Goal: Task Accomplishment & Management: Manage account settings

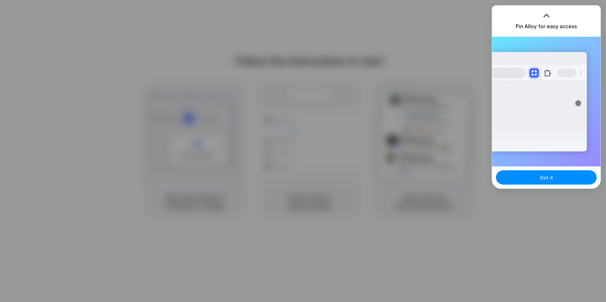
click at [329, 10] on div at bounding box center [303, 151] width 606 height 302
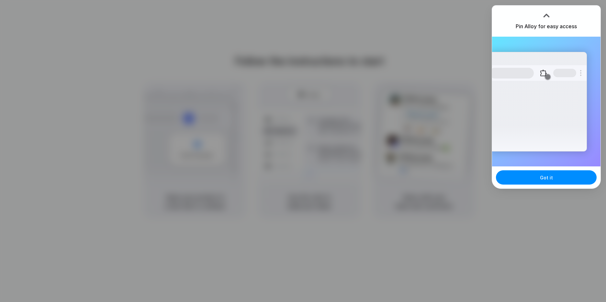
click at [546, 17] on div at bounding box center [547, 16] width 10 height 10
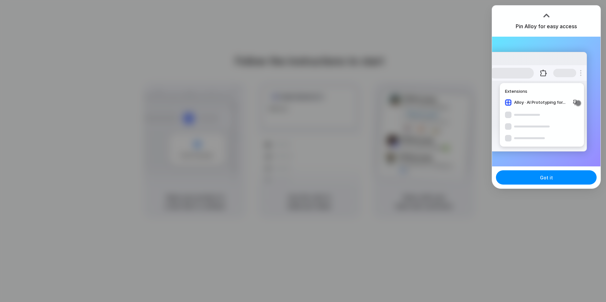
drag, startPoint x: 554, startPoint y: 1, endPoint x: 343, endPoint y: 198, distance: 288.1
click at [343, 198] on div at bounding box center [303, 151] width 606 height 302
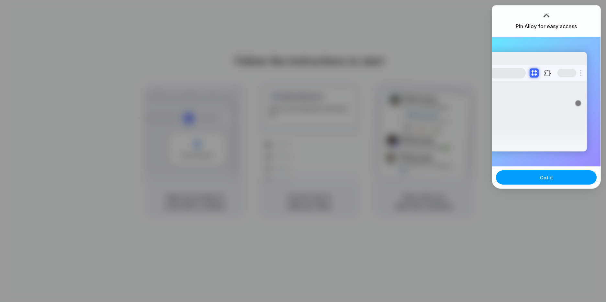
click at [555, 179] on button "Got it" at bounding box center [546, 177] width 101 height 14
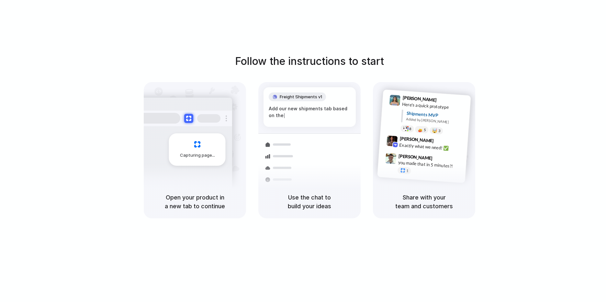
click at [346, 194] on h5 "Use the chat to build your ideas" at bounding box center [309, 201] width 87 height 17
click at [302, 52] on div "Follow the instructions to start Capturing page Open your product in a new tab …" at bounding box center [309, 157] width 619 height 315
click at [343, 115] on div "Container from [GEOGRAPHIC_DATA] 40ft • ETA [DATE] • In transit Express deliver…" at bounding box center [333, 153] width 69 height 91
click at [426, 119] on div "Added by [PERSON_NAME]" at bounding box center [436, 120] width 60 height 9
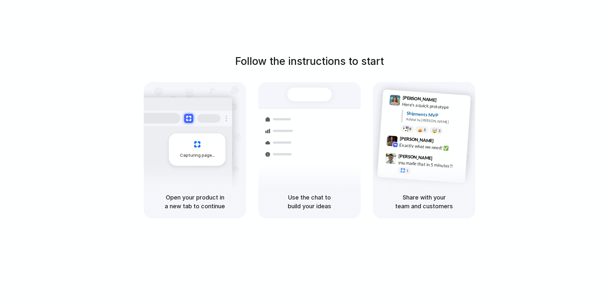
click at [574, 28] on div "Follow the instructions to start Capturing page Open your product in a new tab …" at bounding box center [309, 157] width 619 height 315
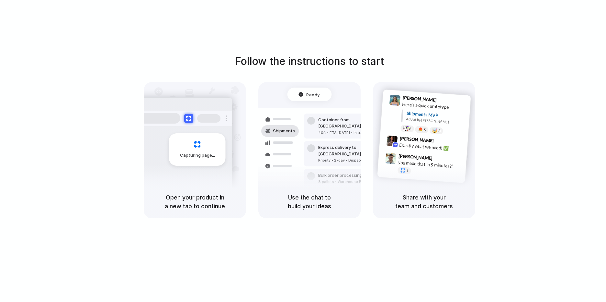
click at [303, 151] on div at bounding box center [303, 151] width 0 height 0
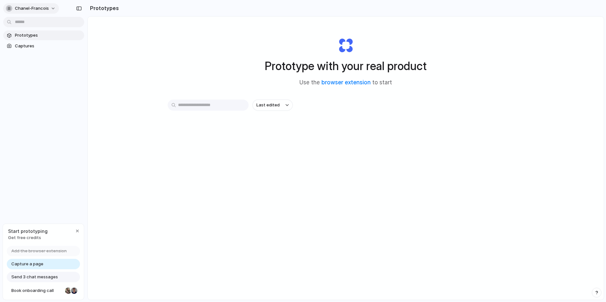
click at [31, 10] on span "chanel-francois" at bounding box center [32, 8] width 34 height 6
click at [80, 65] on li "Dark" at bounding box center [79, 64] width 38 height 10
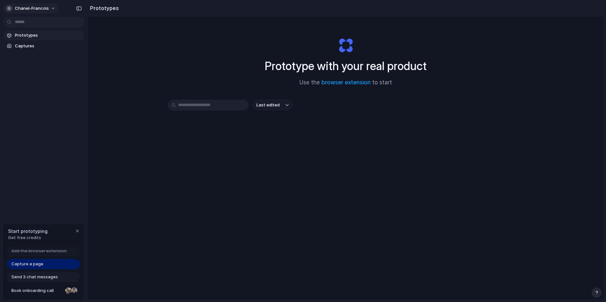
click at [52, 8] on button "chanel-francois" at bounding box center [31, 8] width 56 height 10
click at [29, 54] on span "Sign out" at bounding box center [23, 54] width 17 height 6
